Goal: Information Seeking & Learning: Get advice/opinions

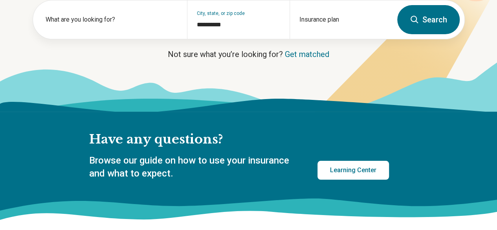
scroll to position [130, 0]
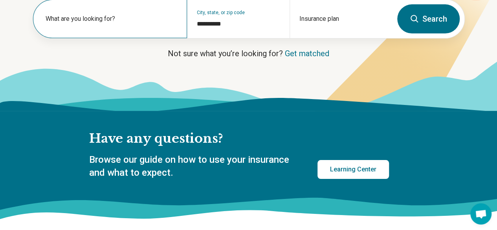
click at [150, 15] on div "What are you looking for?" at bounding box center [110, 19] width 154 height 38
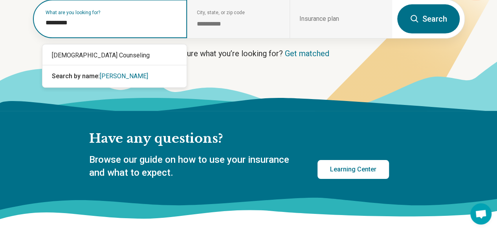
type input "*********"
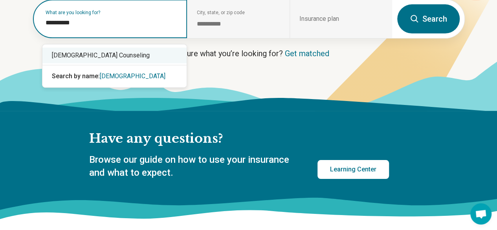
click at [120, 51] on div "[DEMOGRAPHIC_DATA] Counseling" at bounding box center [114, 56] width 144 height 16
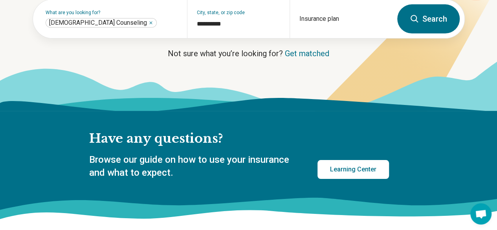
click at [430, 24] on button "Search" at bounding box center [428, 18] width 62 height 29
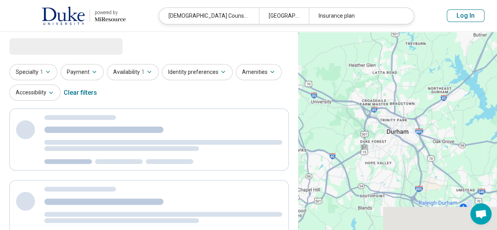
select select "***"
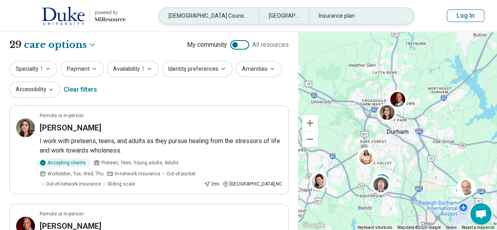
click at [355, 15] on div "Insurance plan" at bounding box center [359, 16] width 100 height 16
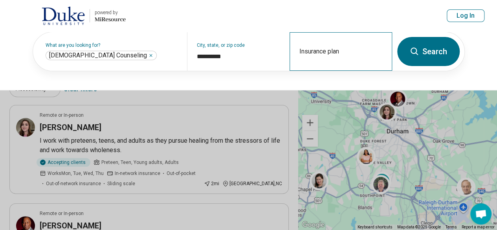
click at [342, 51] on div "Insurance plan" at bounding box center [340, 51] width 102 height 38
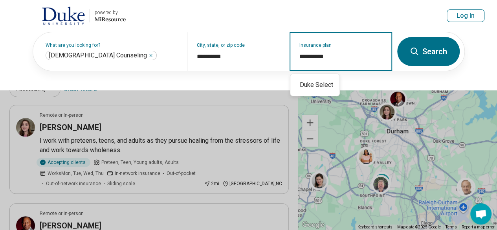
type input "**********"
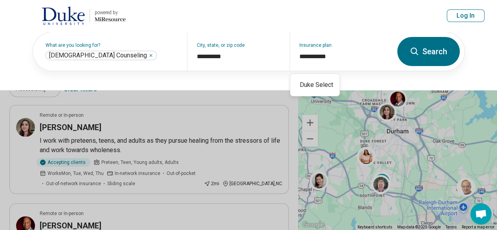
click at [425, 57] on button "Search" at bounding box center [428, 51] width 62 height 29
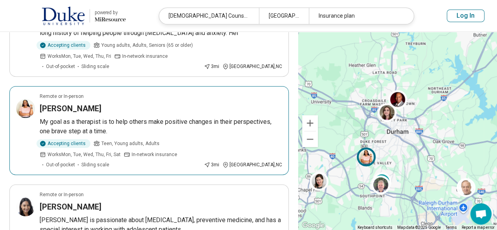
scroll to position [201, 0]
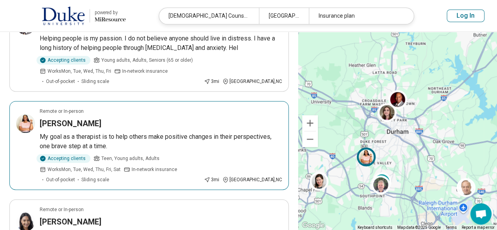
click at [150, 125] on div "Tedra Cook" at bounding box center [161, 123] width 242 height 11
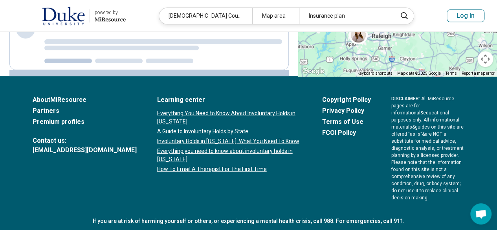
scroll to position [381, 0]
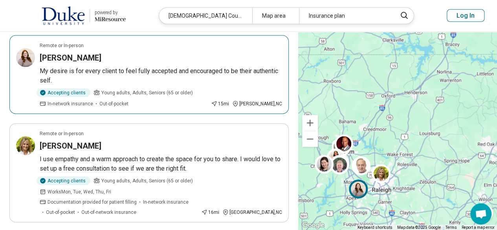
scroll to position [861, 0]
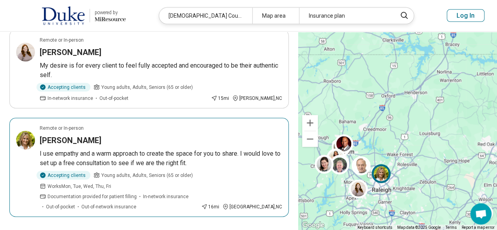
click at [74, 135] on h3 "[PERSON_NAME]" at bounding box center [71, 140] width 62 height 11
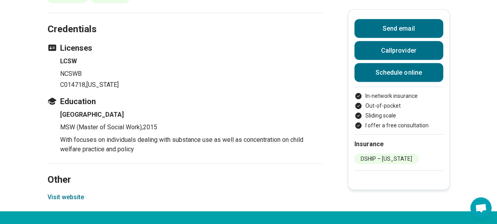
scroll to position [809, 0]
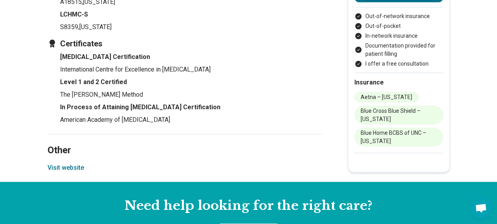
scroll to position [1117, 0]
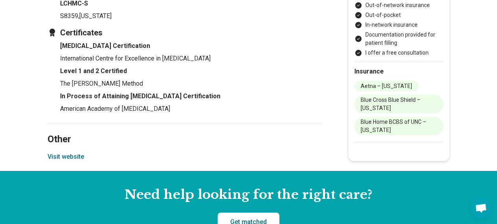
click at [80, 152] on button "Visit website" at bounding box center [66, 156] width 37 height 9
